Goal: Task Accomplishment & Management: Complete application form

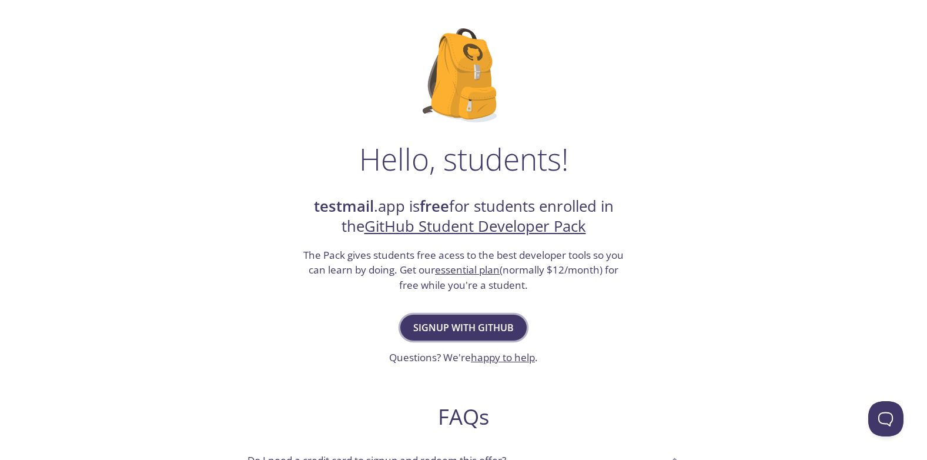
click at [440, 324] on span "Signup with GitHub" at bounding box center [463, 327] width 100 height 16
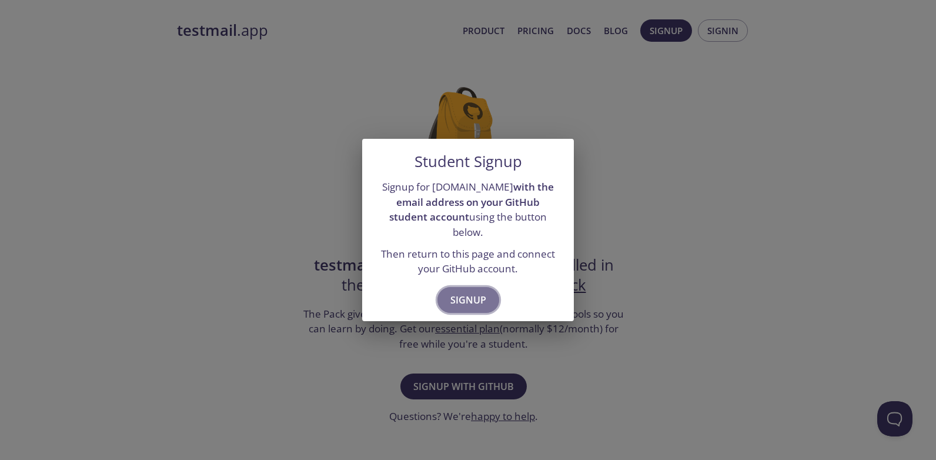
click at [462, 292] on span "Signup" at bounding box center [468, 299] width 36 height 16
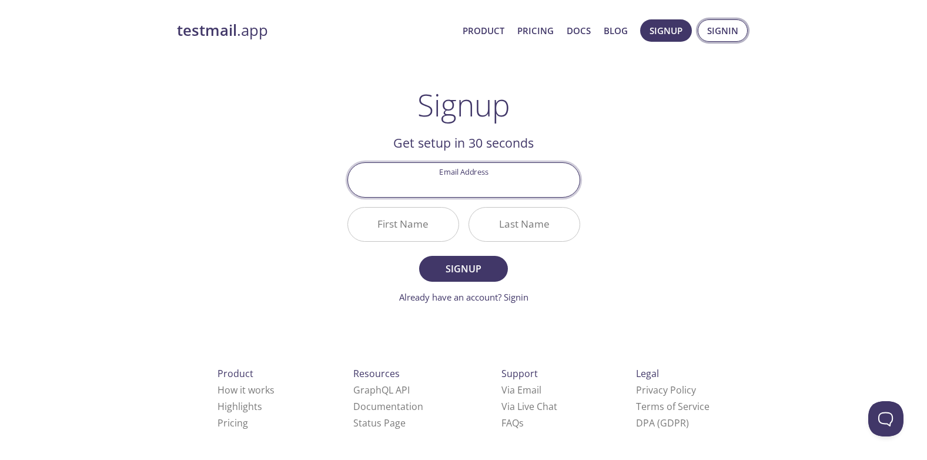
click at [723, 32] on span "Signin" at bounding box center [722, 30] width 31 height 15
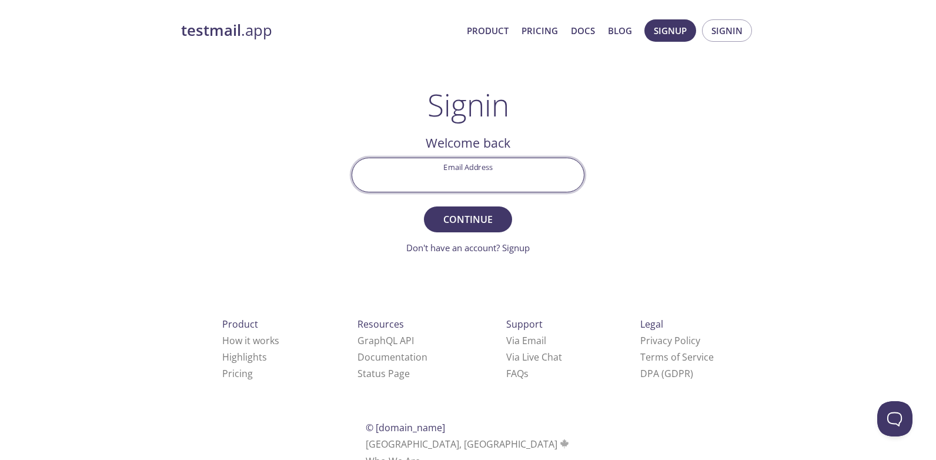
click at [478, 178] on input "Email Address" at bounding box center [468, 174] width 232 height 33
type input "231266731@mycput.ac.za"
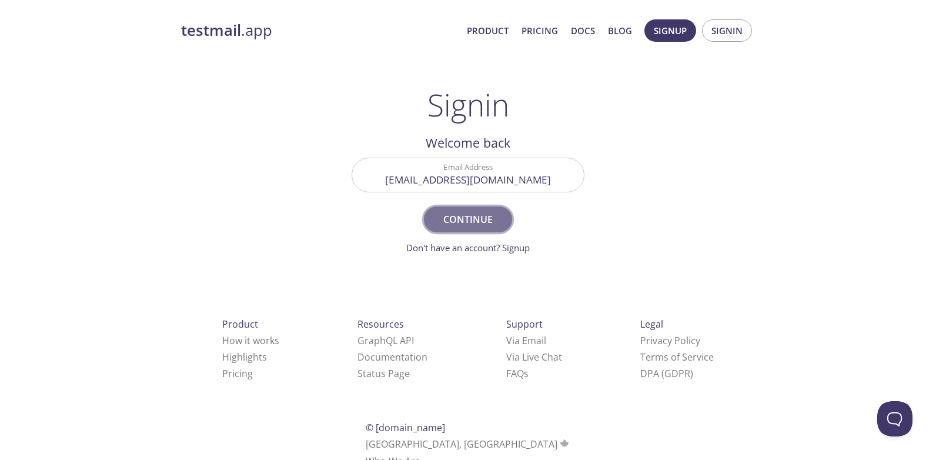
click at [502, 219] on button "Continue" at bounding box center [468, 219] width 88 height 26
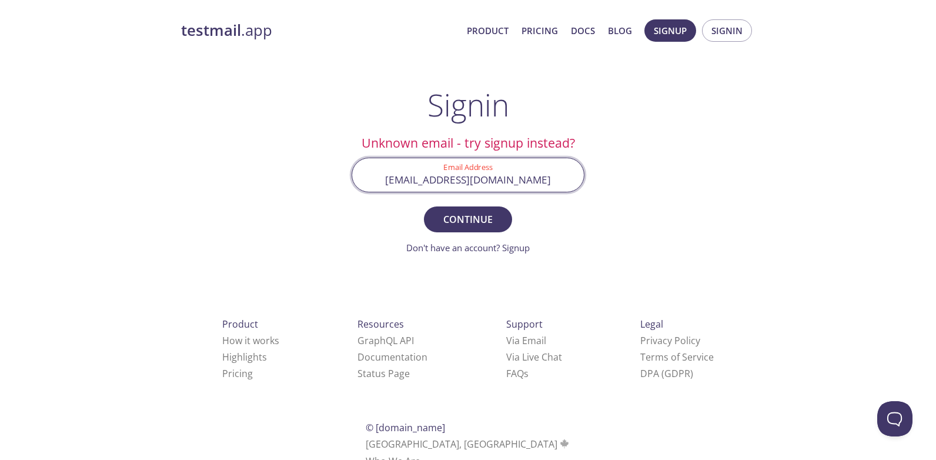
drag, startPoint x: 534, startPoint y: 183, endPoint x: 373, endPoint y: 182, distance: 161.0
click at [373, 182] on input "231266731@mycput.ac.za" at bounding box center [468, 174] width 232 height 33
click at [503, 185] on input "Email Address" at bounding box center [468, 174] width 232 height 33
type input "ngwanatiyanitn@gmail.com"
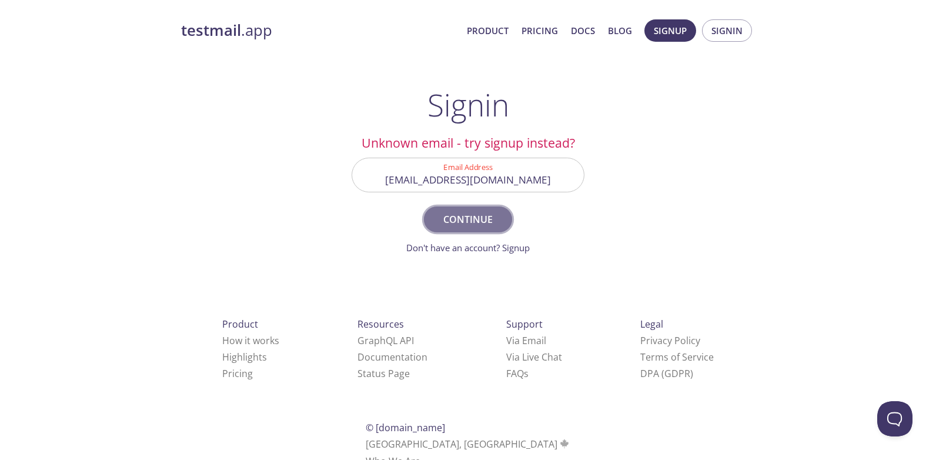
click at [476, 219] on span "Continue" at bounding box center [468, 219] width 62 height 16
click at [680, 32] on span "Signup" at bounding box center [669, 30] width 33 height 15
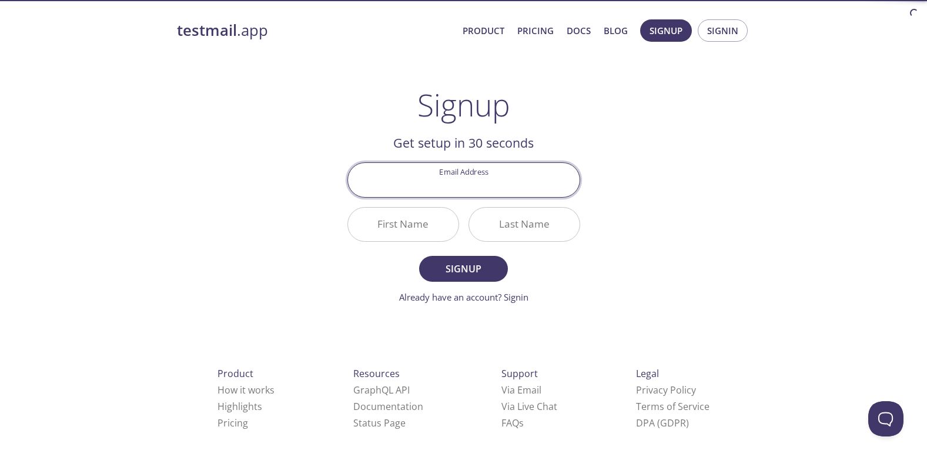
click at [487, 180] on input "Email Address" at bounding box center [464, 179] width 232 height 33
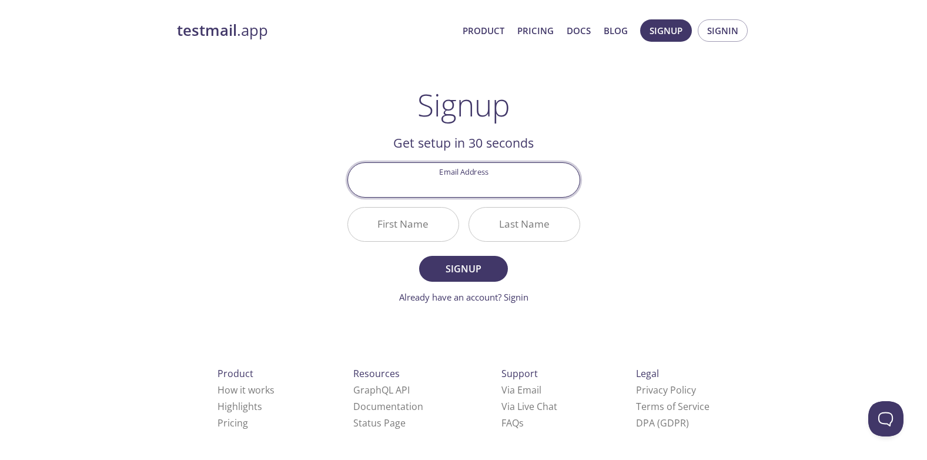
type input "231266731@mycput.ac.za"
click at [441, 220] on input "First Name" at bounding box center [403, 223] width 110 height 33
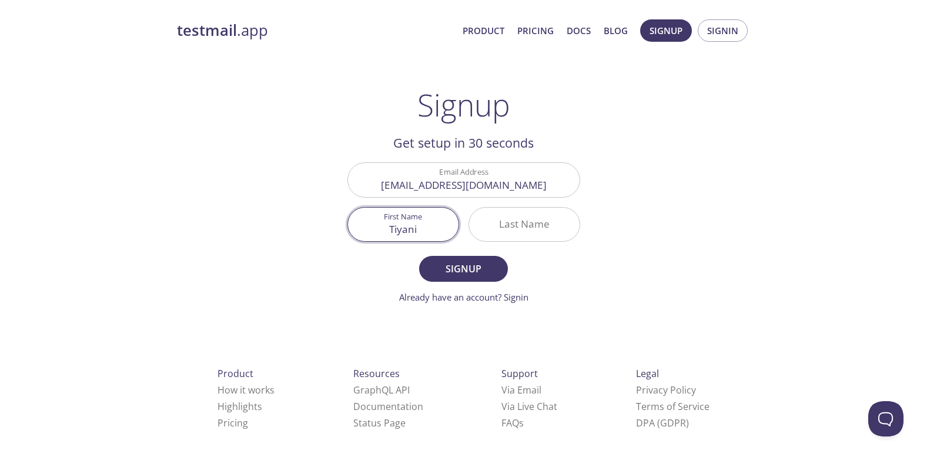
type input "Tiyani"
click at [542, 229] on input "Last Name" at bounding box center [524, 223] width 110 height 33
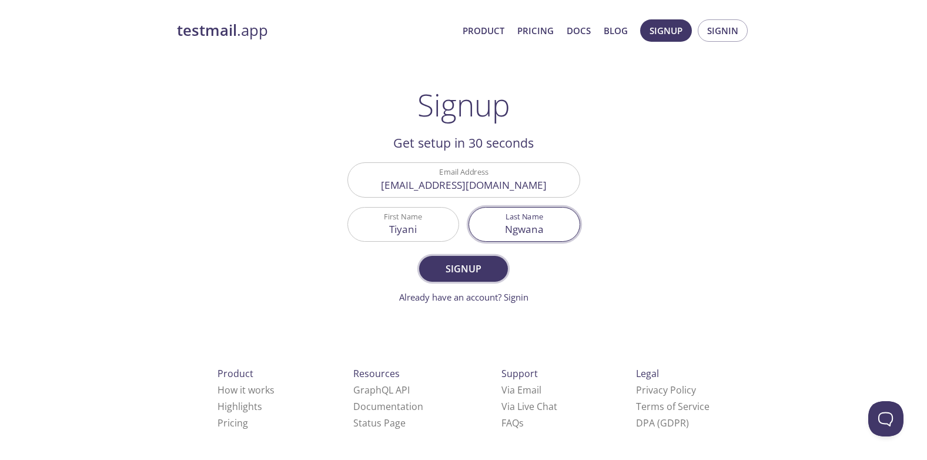
type input "Ngwana"
click at [472, 271] on span "Signup" at bounding box center [463, 268] width 62 height 16
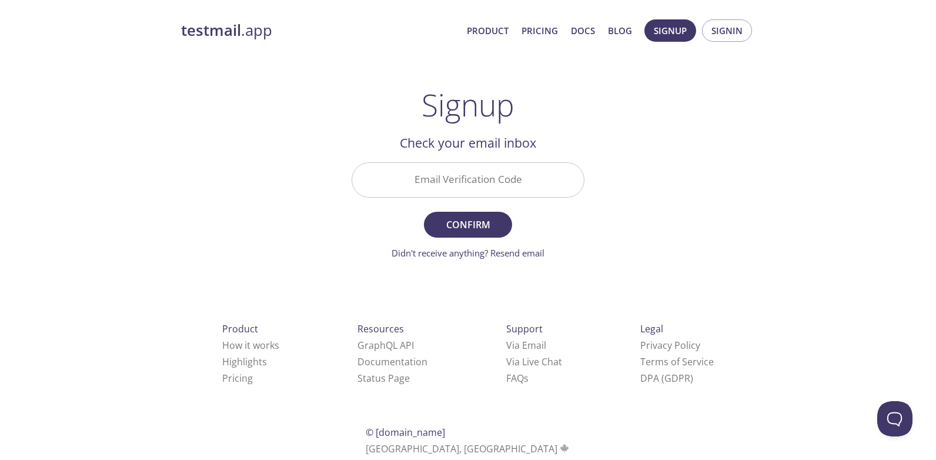
click at [439, 172] on input "Email Verification Code" at bounding box center [468, 179] width 232 height 33
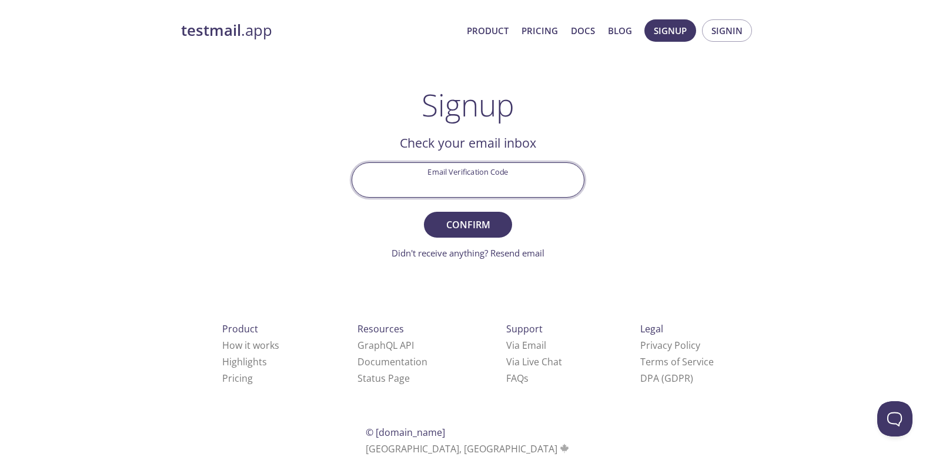
type input "231266731@mycput.ac.za"
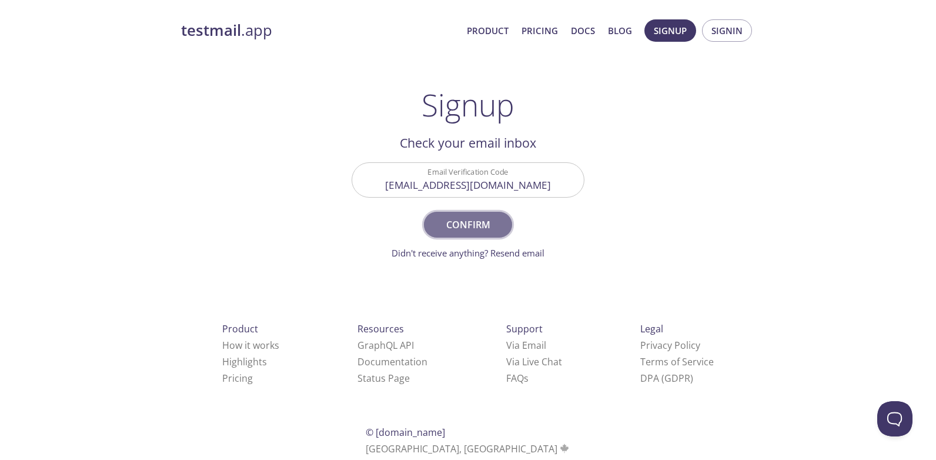
click at [472, 224] on span "Confirm" at bounding box center [468, 224] width 62 height 16
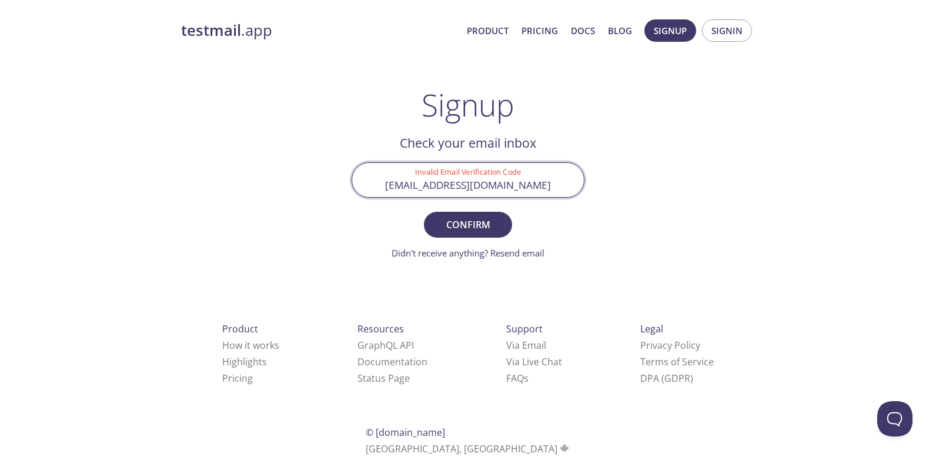
drag, startPoint x: 541, startPoint y: 183, endPoint x: 277, endPoint y: 166, distance: 265.0
click at [277, 166] on div "testmail .app Product Pricing Docs Blog Signup Signin Signup Get setup in 30 se…" at bounding box center [468, 259] width 602 height 495
